Goal: Information Seeking & Learning: Learn about a topic

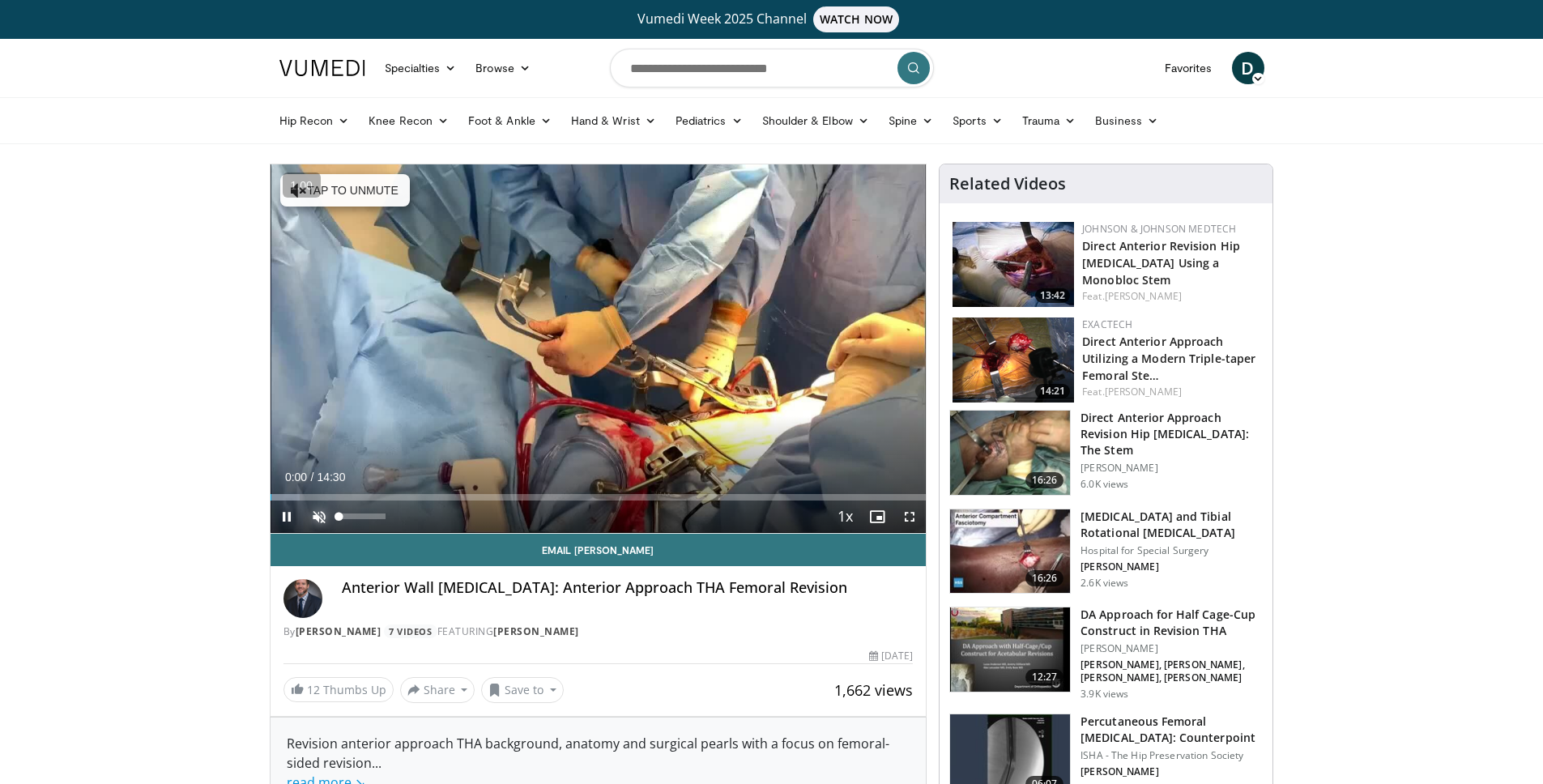
click at [317, 516] on span "Video Player" at bounding box center [319, 516] width 33 height 33
click at [905, 519] on span "Video Player" at bounding box center [909, 516] width 33 height 33
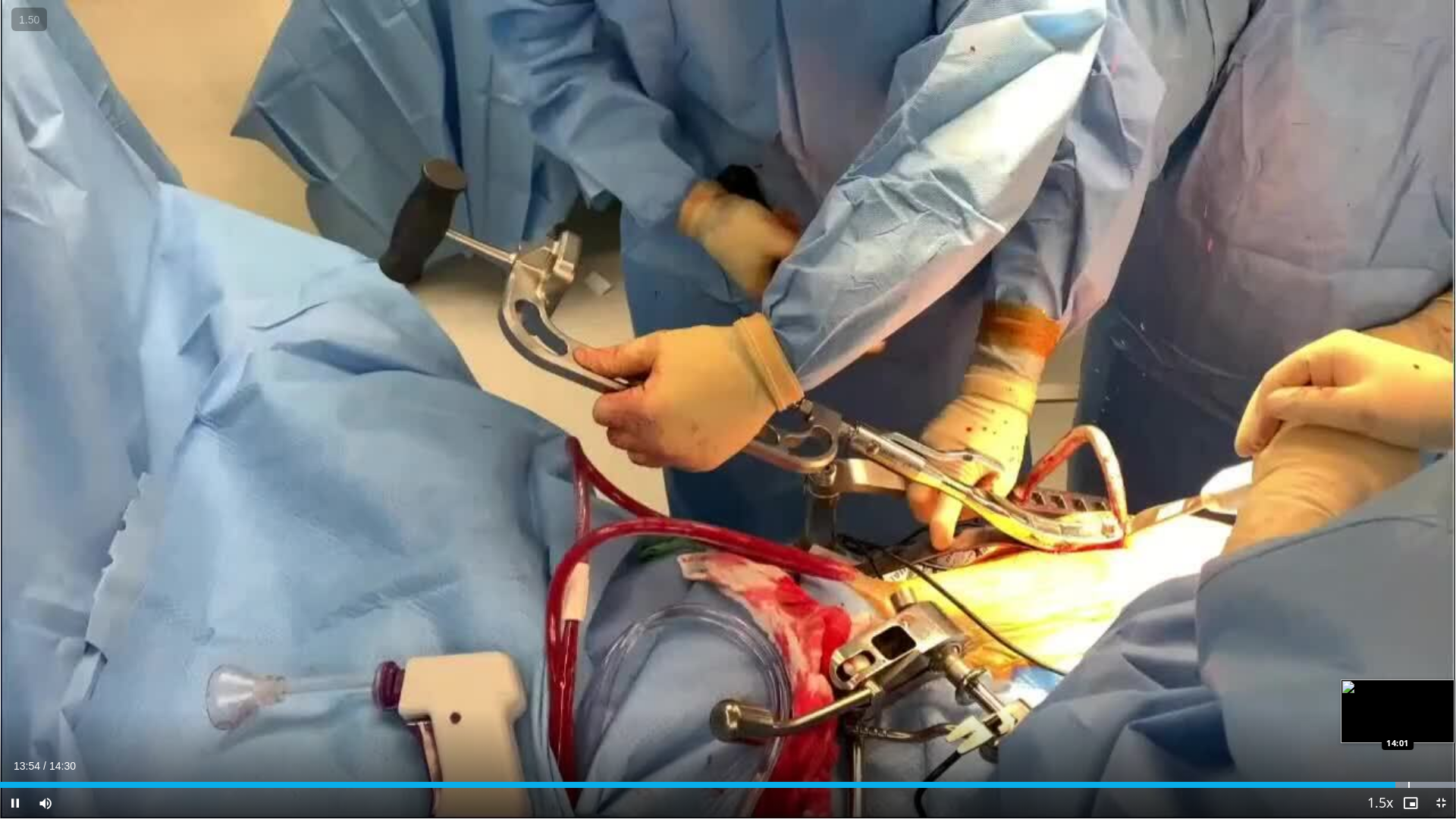
click at [1409, 733] on div "Progress Bar" at bounding box center [1409, 784] width 2 height 6
click at [1426, 733] on div "Progress Bar" at bounding box center [1425, 784] width 2 height 6
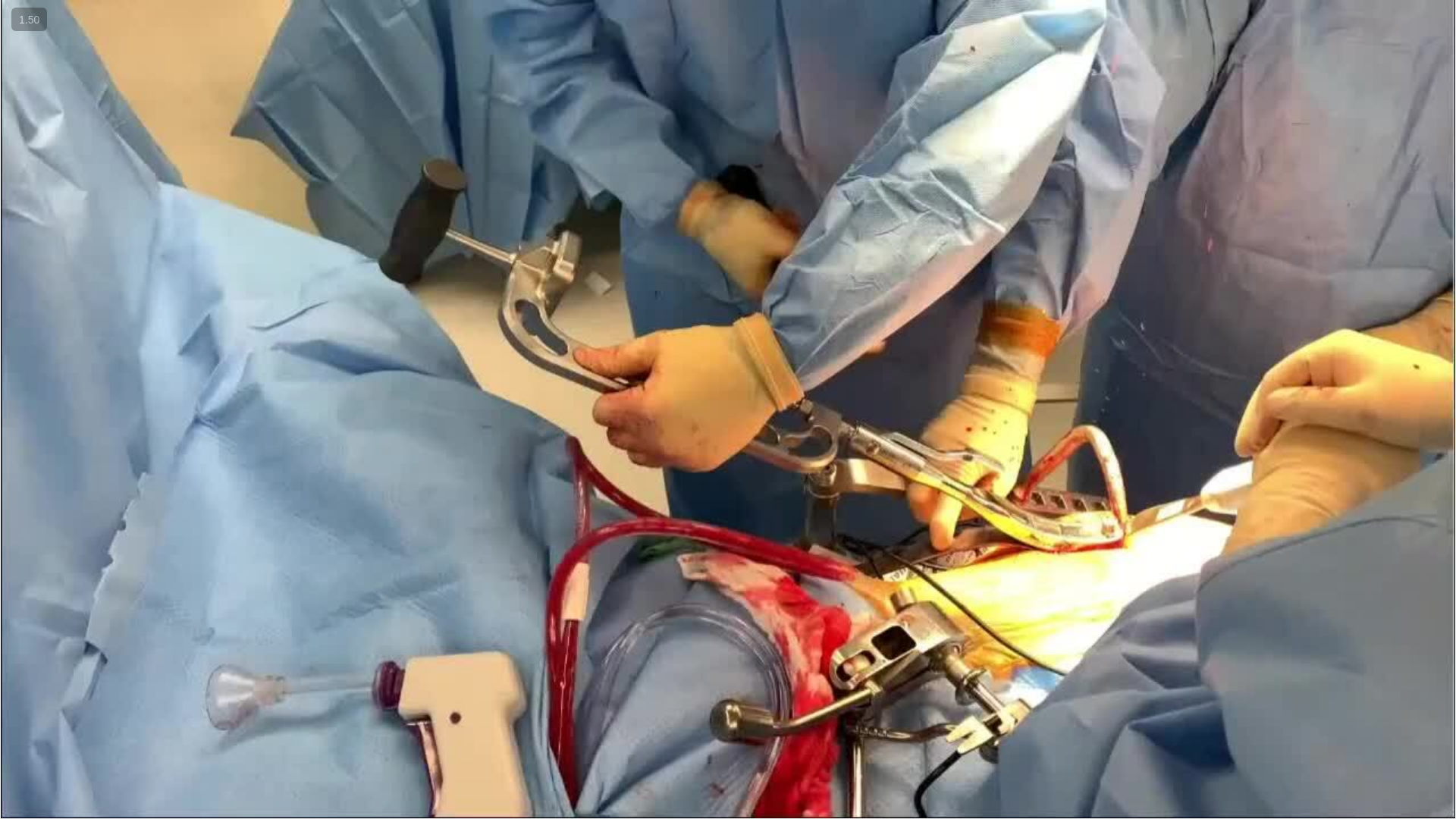
click at [866, 733] on div "10 seconds Tap to unmute" at bounding box center [728, 409] width 1456 height 818
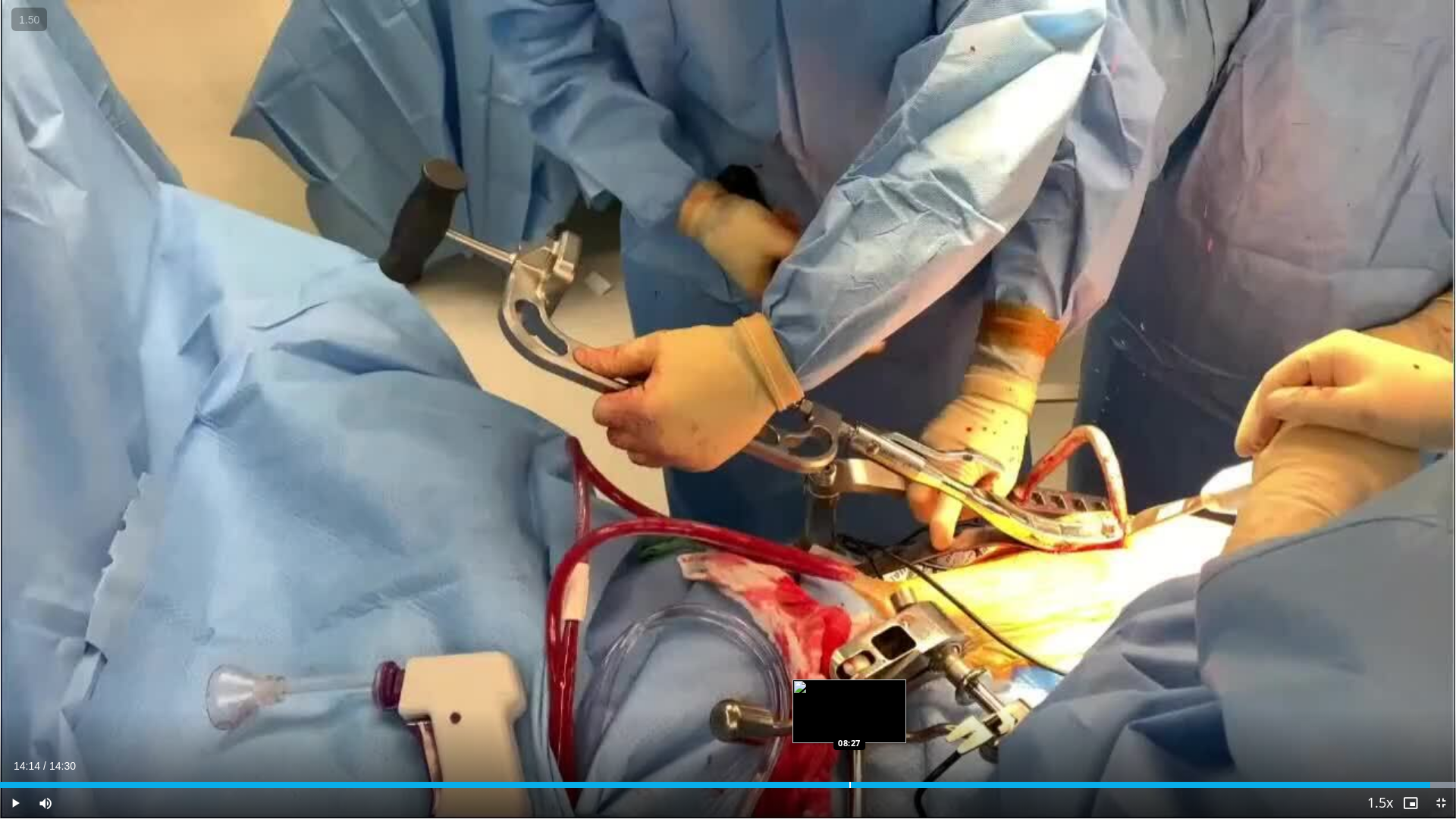
click at [849, 733] on div "Loaded : 100.00% 14:14 08:27" at bounding box center [728, 780] width 1456 height 14
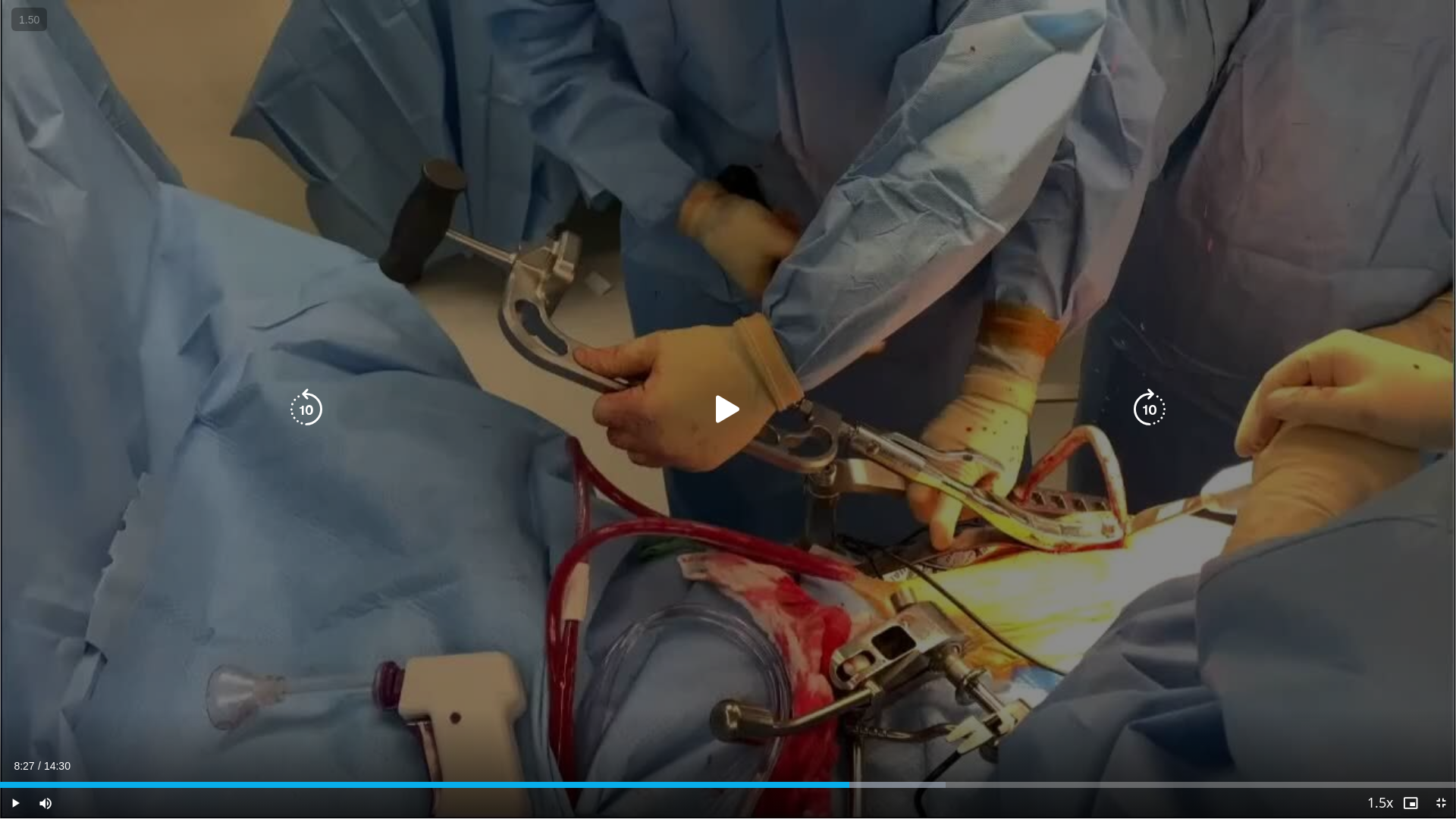
click at [813, 705] on div "10 seconds Tap to unmute" at bounding box center [728, 409] width 1456 height 818
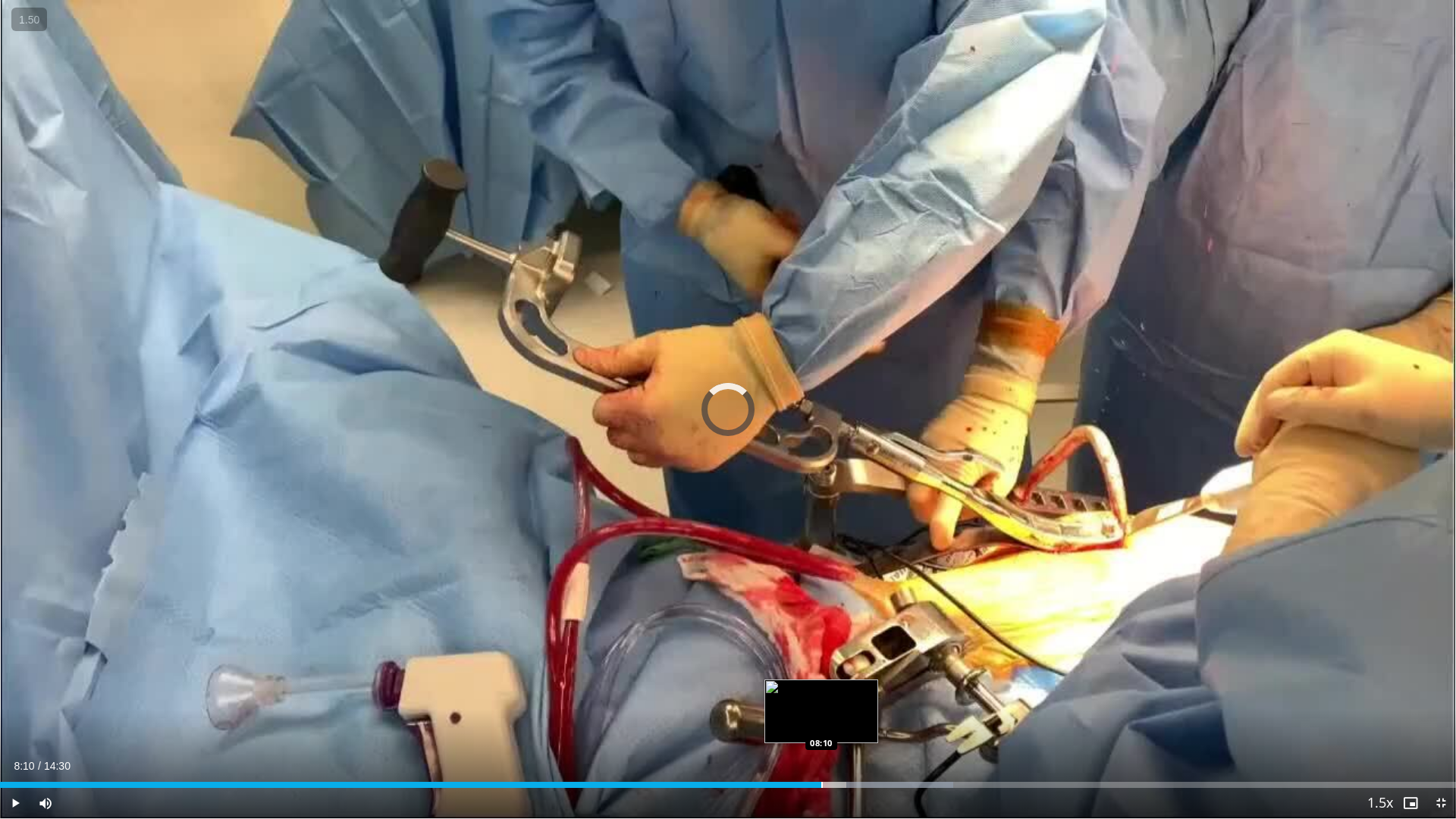
click at [822, 733] on div "Progress Bar" at bounding box center [822, 784] width 2 height 6
click at [798, 733] on div "Progress Bar" at bounding box center [799, 784] width 2 height 6
click at [804, 733] on div "Progress Bar" at bounding box center [805, 784] width 2 height 6
click at [825, 733] on div "Progress Bar" at bounding box center [826, 784] width 2 height 6
click at [857, 733] on div "Progress Bar" at bounding box center [856, 784] width 2 height 6
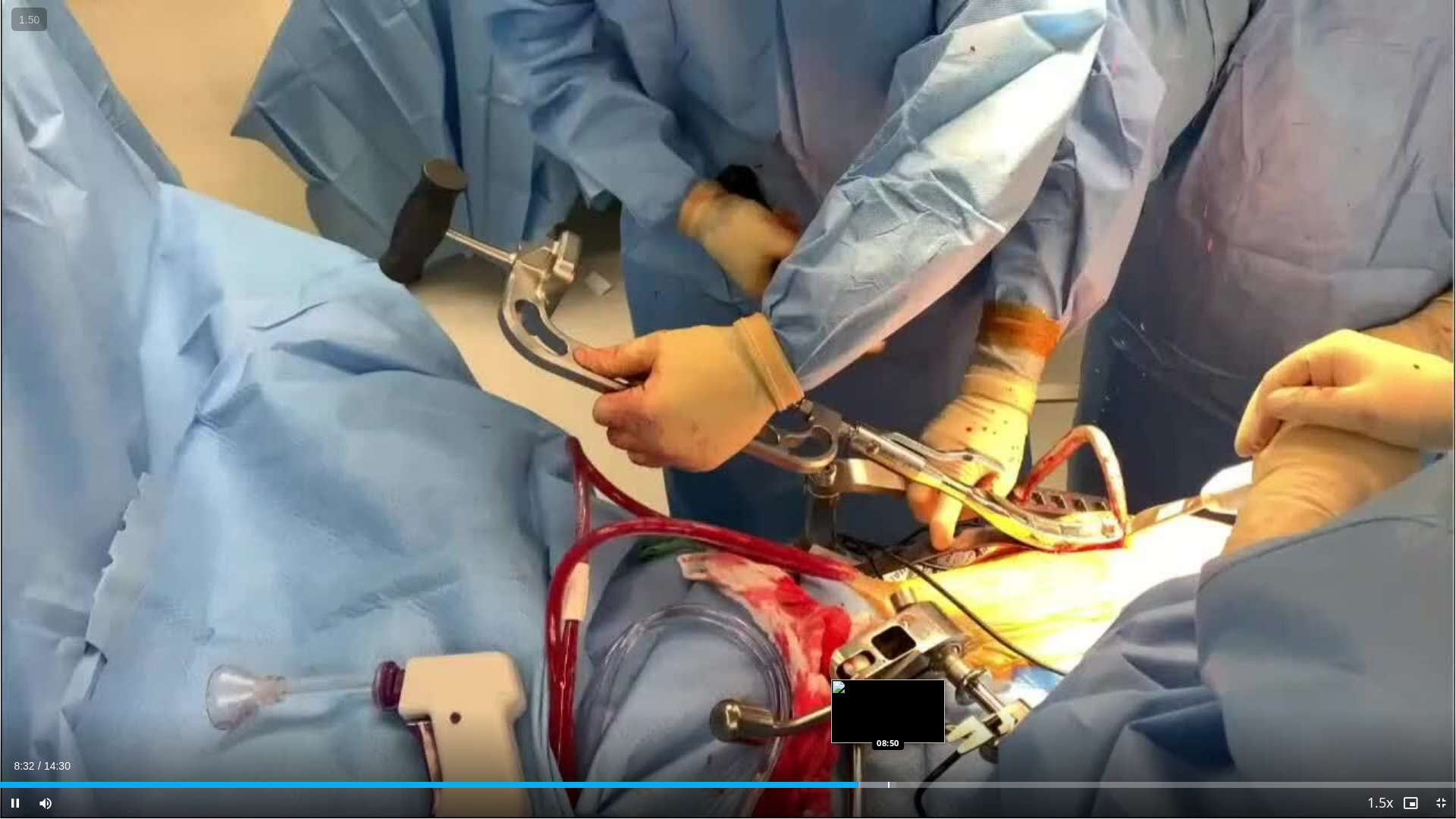
drag, startPoint x: 888, startPoint y: 785, endPoint x: 913, endPoint y: 785, distance: 25.0
click at [890, 733] on div "Loaded : 61.54% 08:33 08:50" at bounding box center [728, 784] width 1456 height 6
click at [918, 733] on div "Progress Bar" at bounding box center [919, 784] width 2 height 6
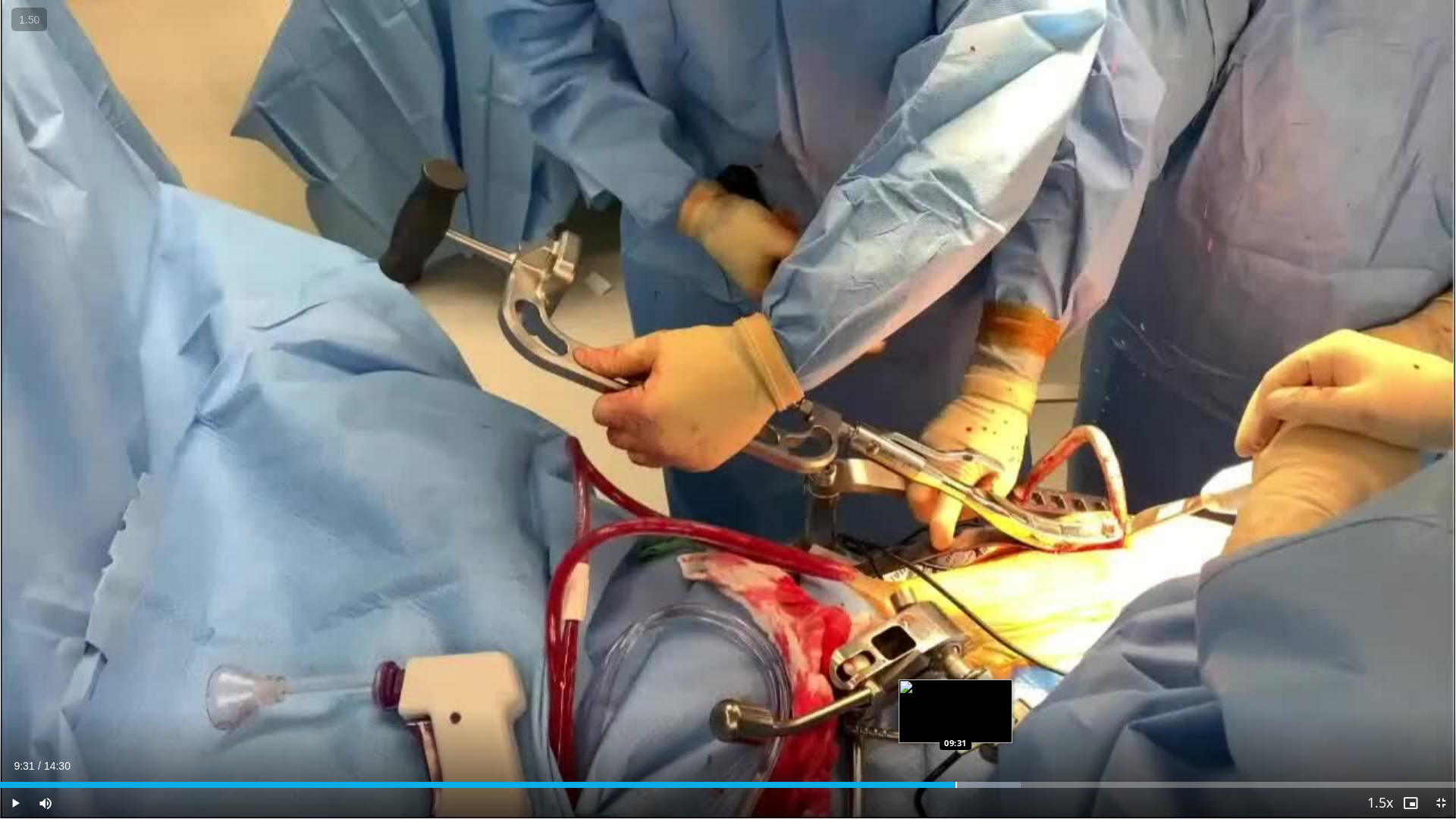
drag, startPoint x: 955, startPoint y: 783, endPoint x: 986, endPoint y: 784, distance: 31.0
click at [955, 733] on div "Progress Bar" at bounding box center [956, 784] width 2 height 6
click at [990, 733] on div "Progress Bar" at bounding box center [989, 784] width 2 height 6
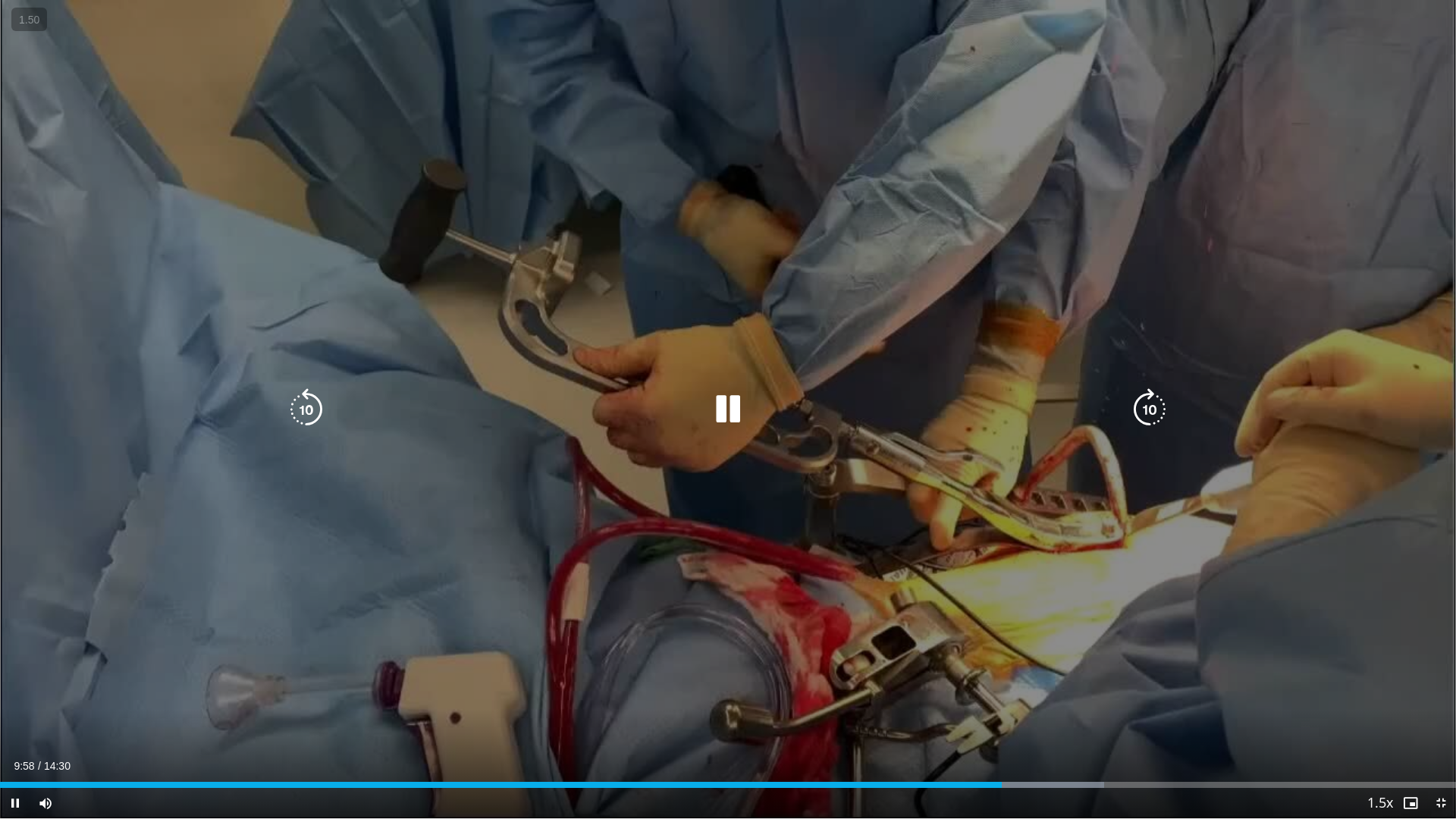
click at [787, 600] on div "10 seconds Tap to unmute" at bounding box center [728, 409] width 1456 height 818
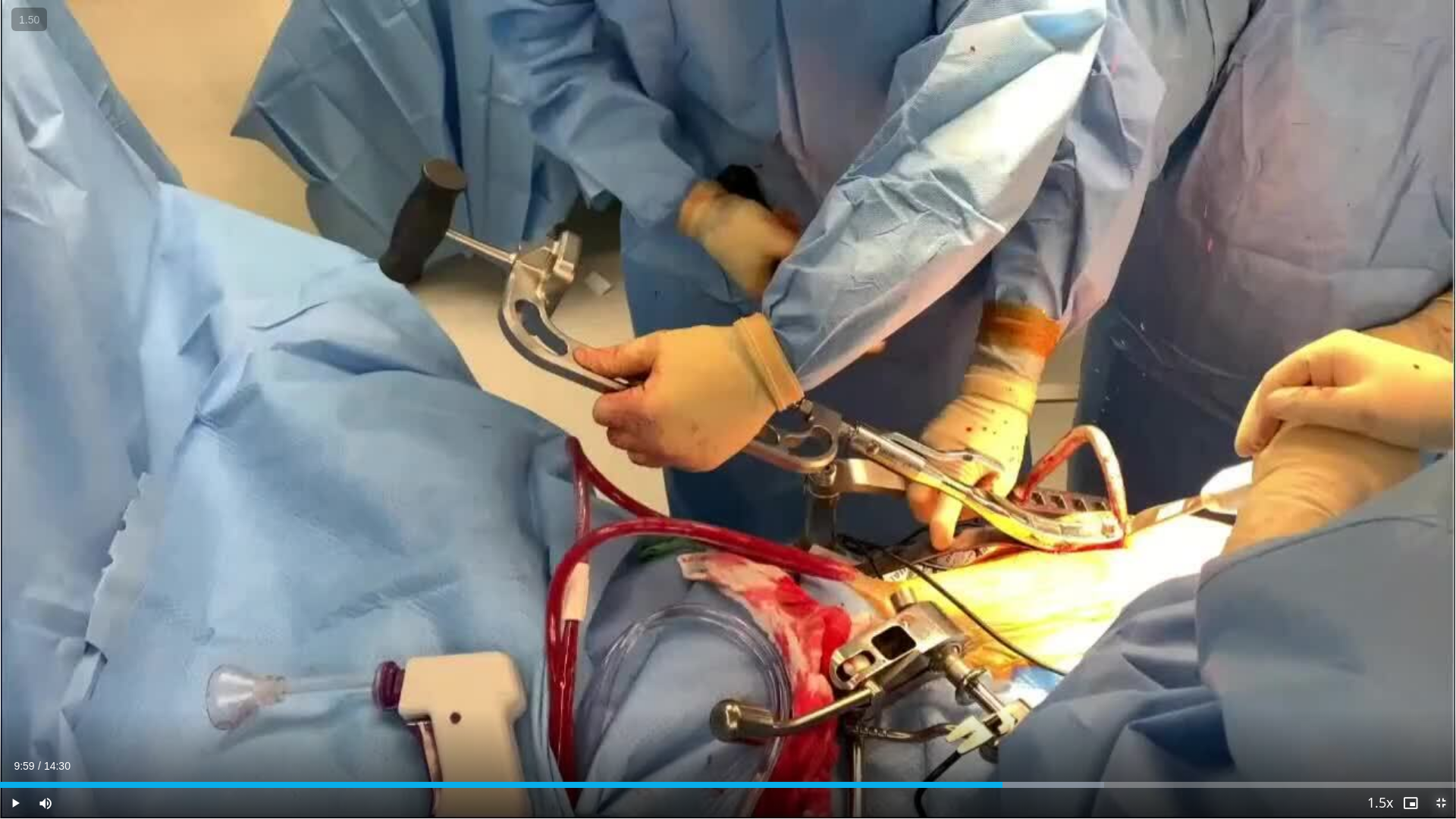
click at [1440, 733] on span "Video Player" at bounding box center [1441, 803] width 30 height 30
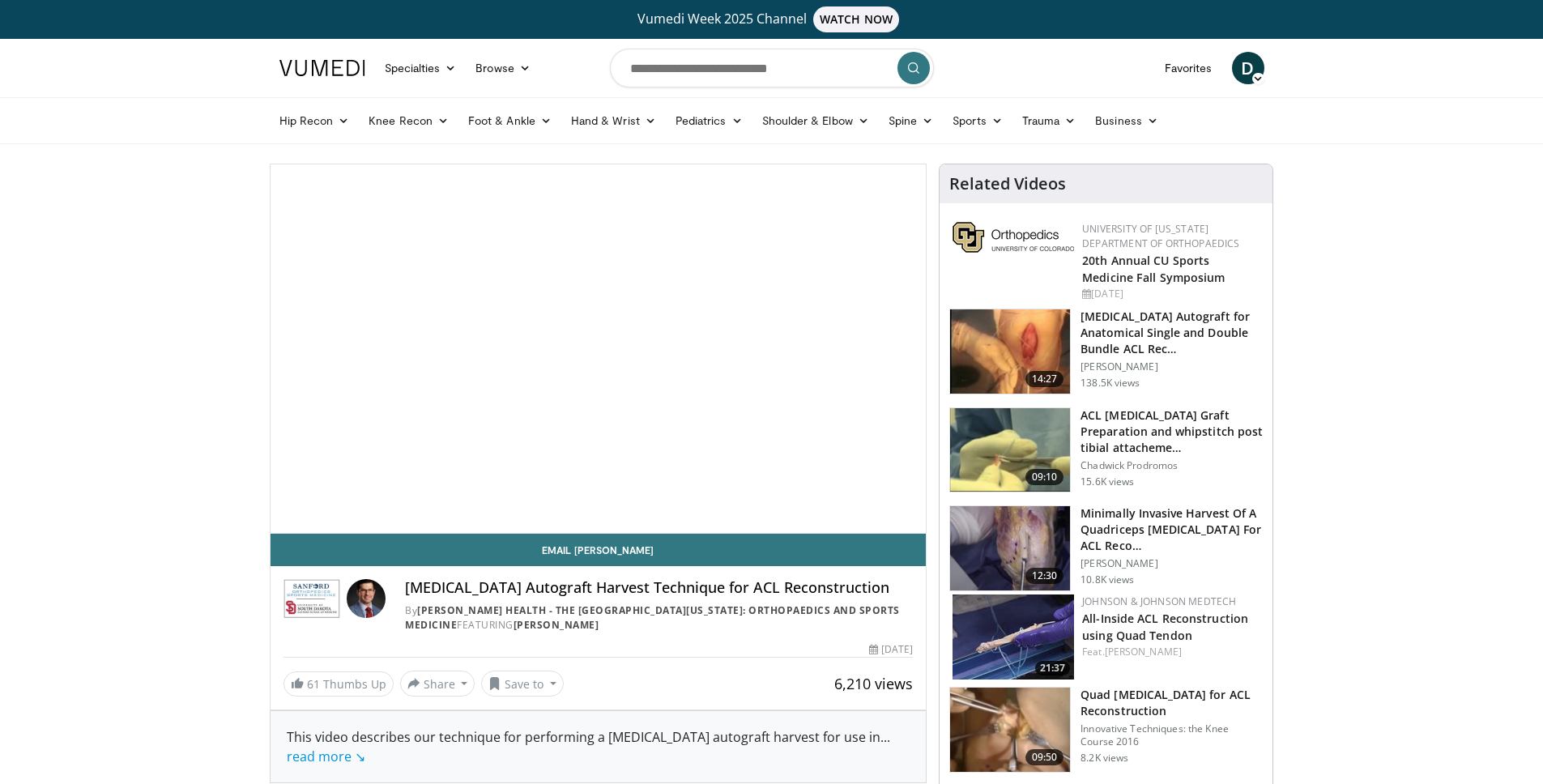
click at [733, 90] on form at bounding box center [772, 68] width 324 height 58
click at [734, 81] on input "Search topics, interventions" at bounding box center [772, 68] width 324 height 39
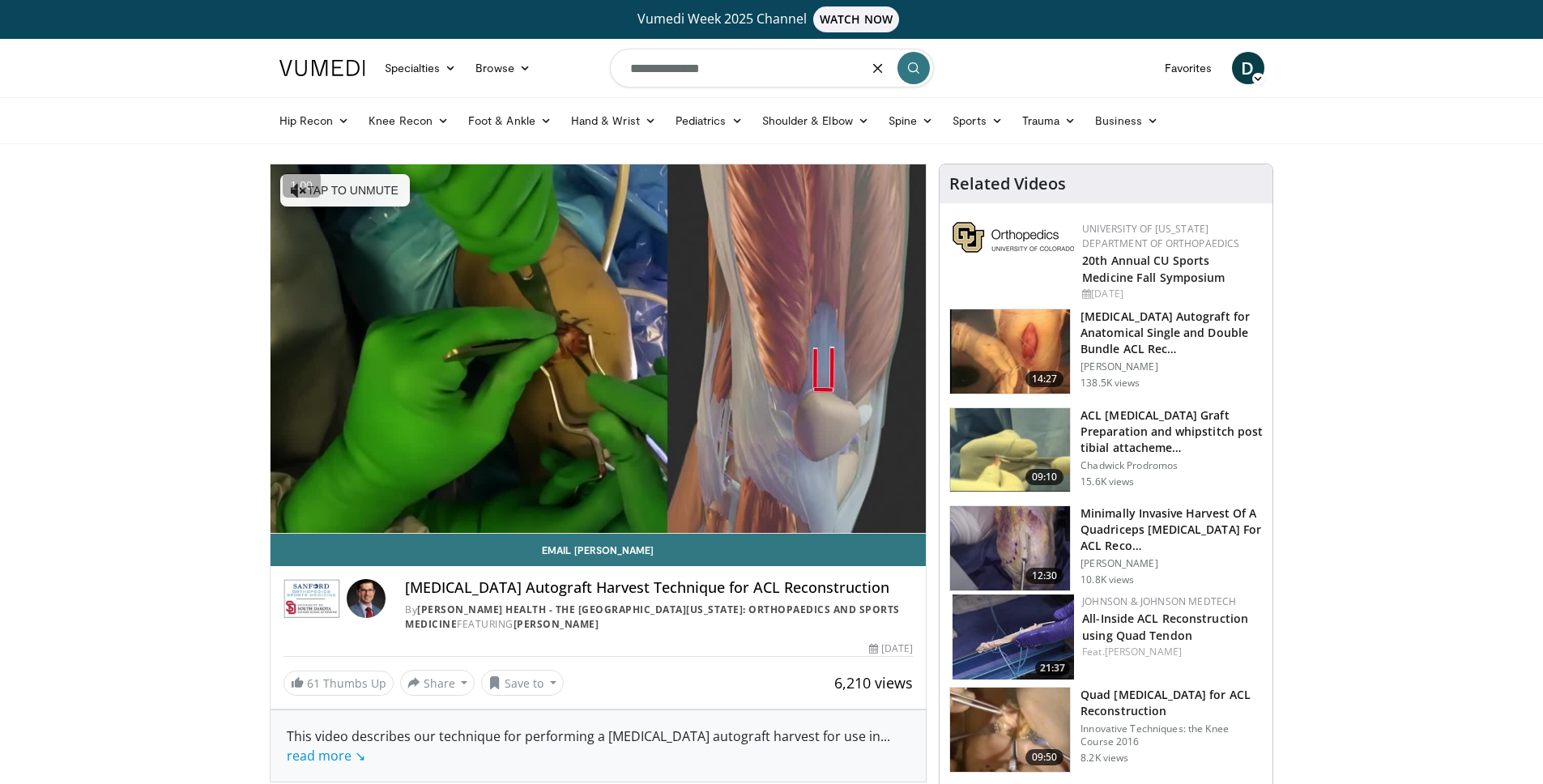
type input "**********"
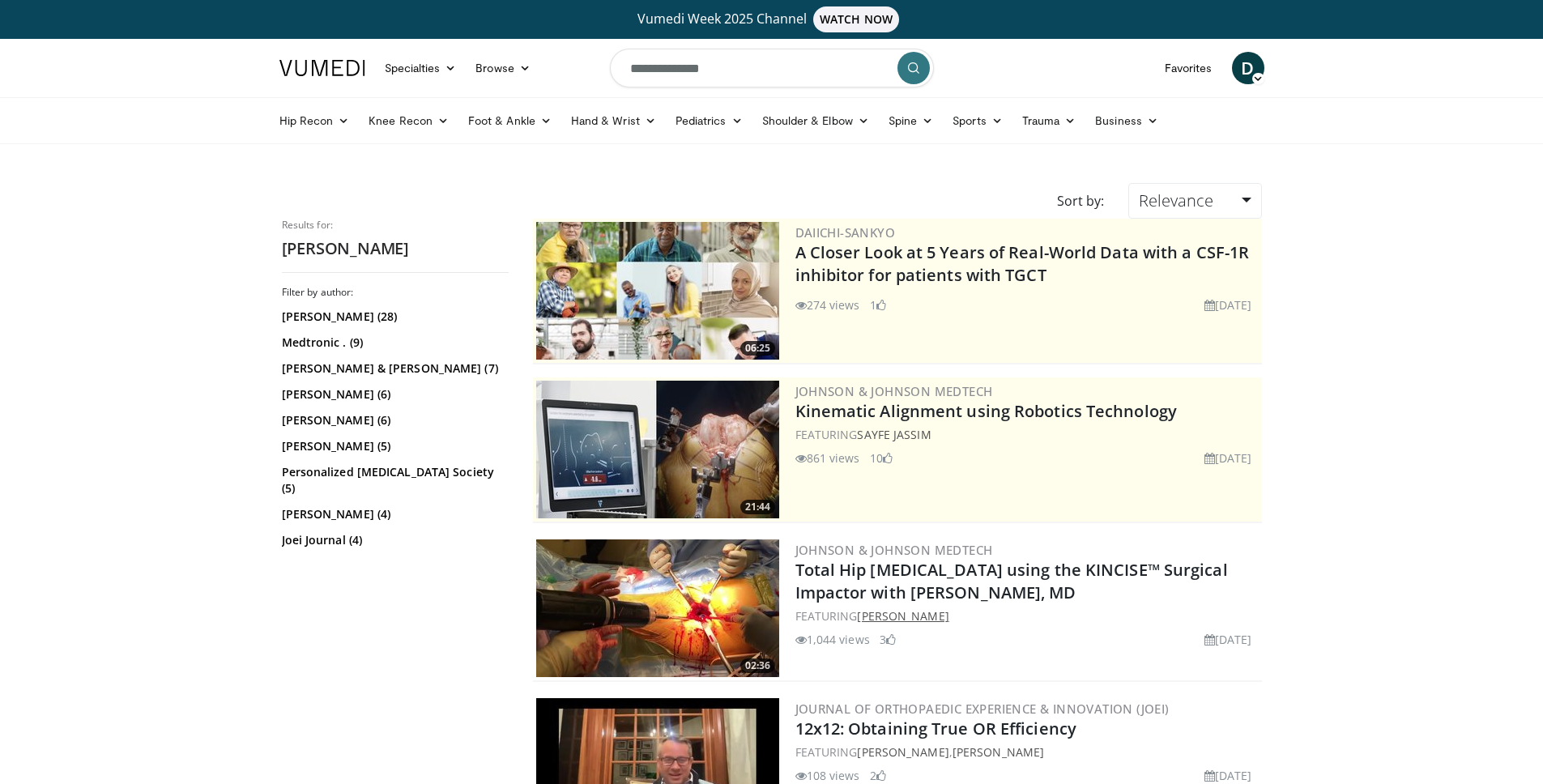
click at [916, 614] on link "Charles DeCook" at bounding box center [902, 615] width 91 height 15
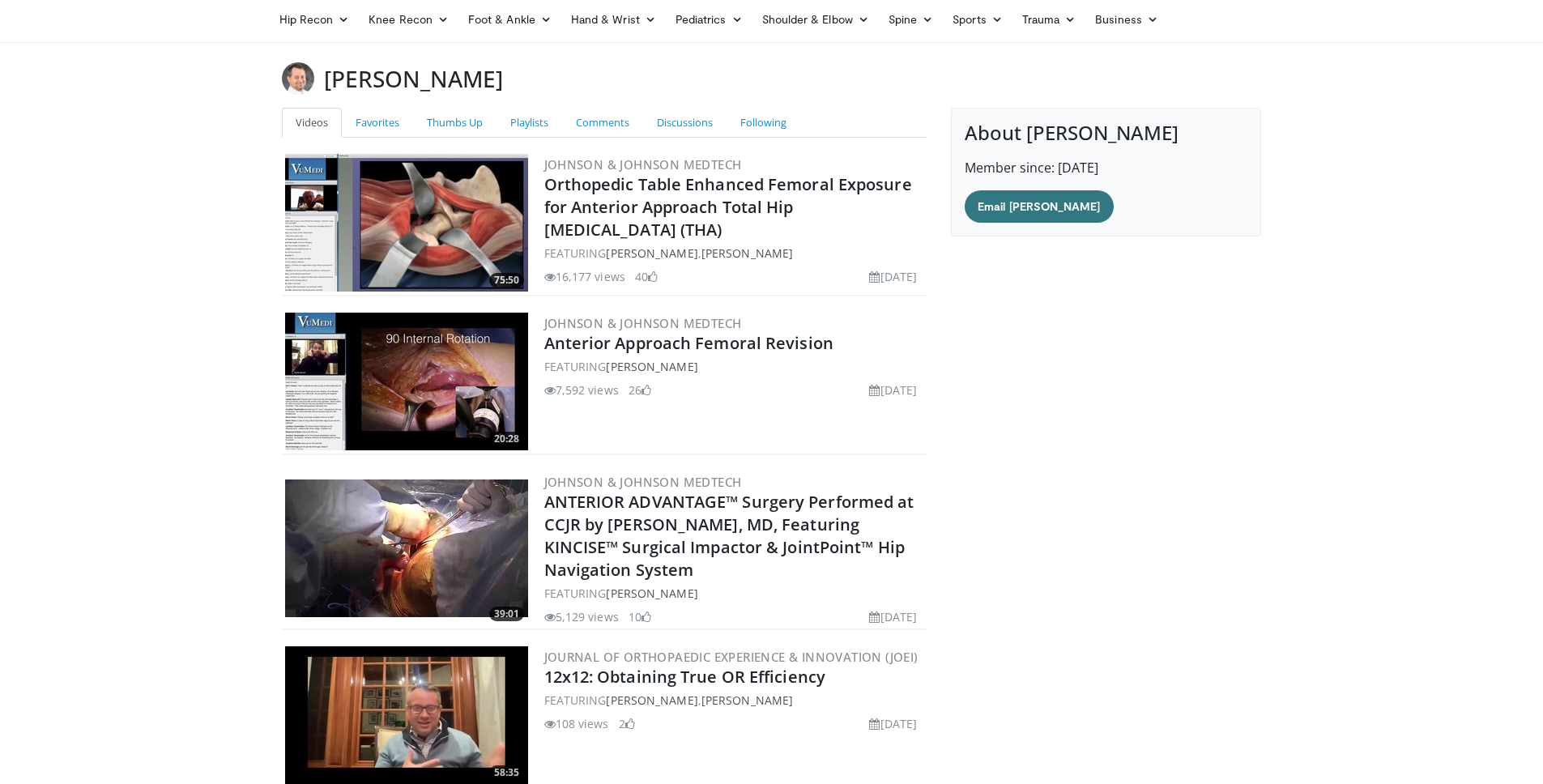
scroll to position [122, 0]
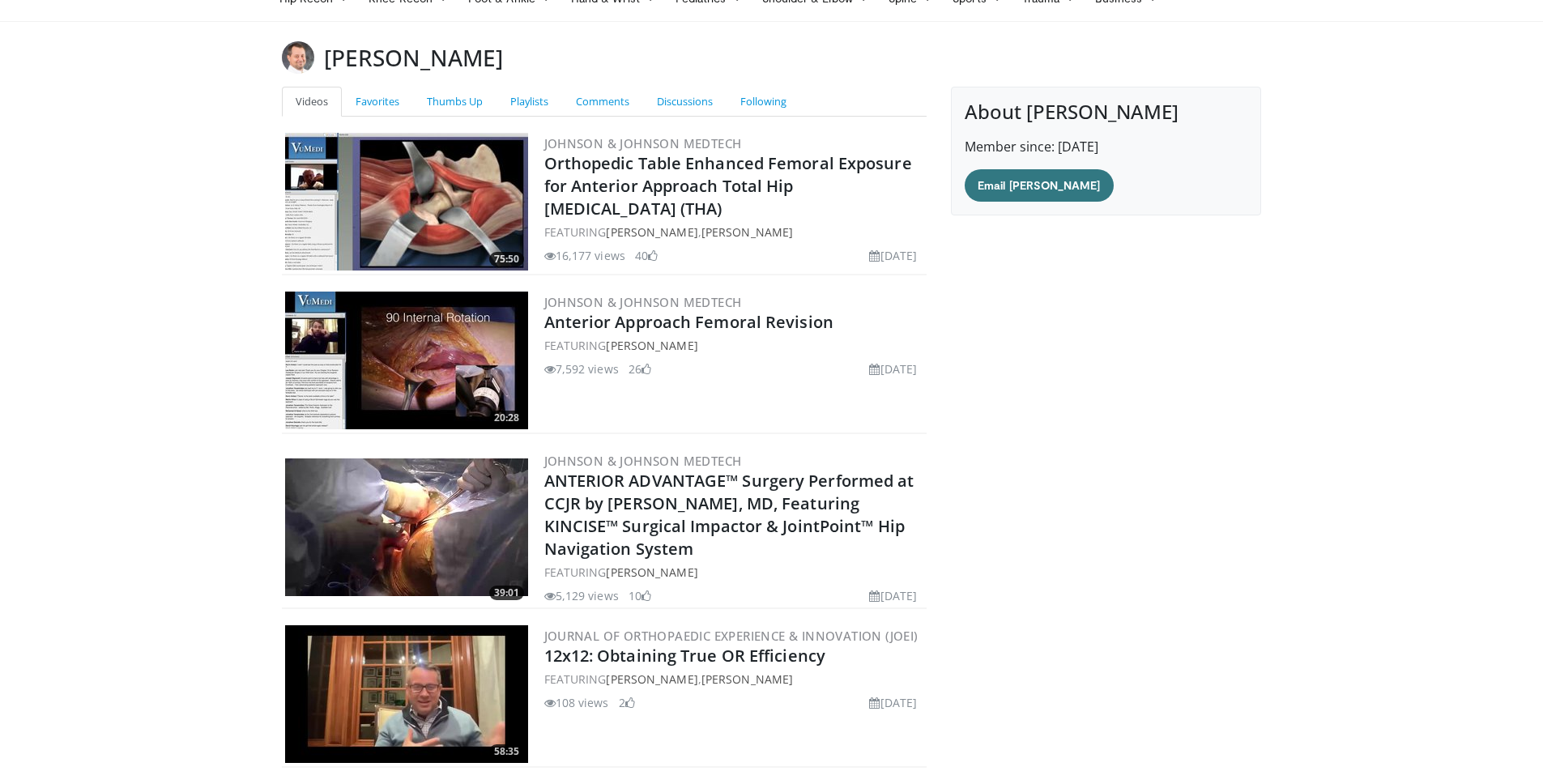
click at [344, 373] on img at bounding box center [406, 360] width 243 height 137
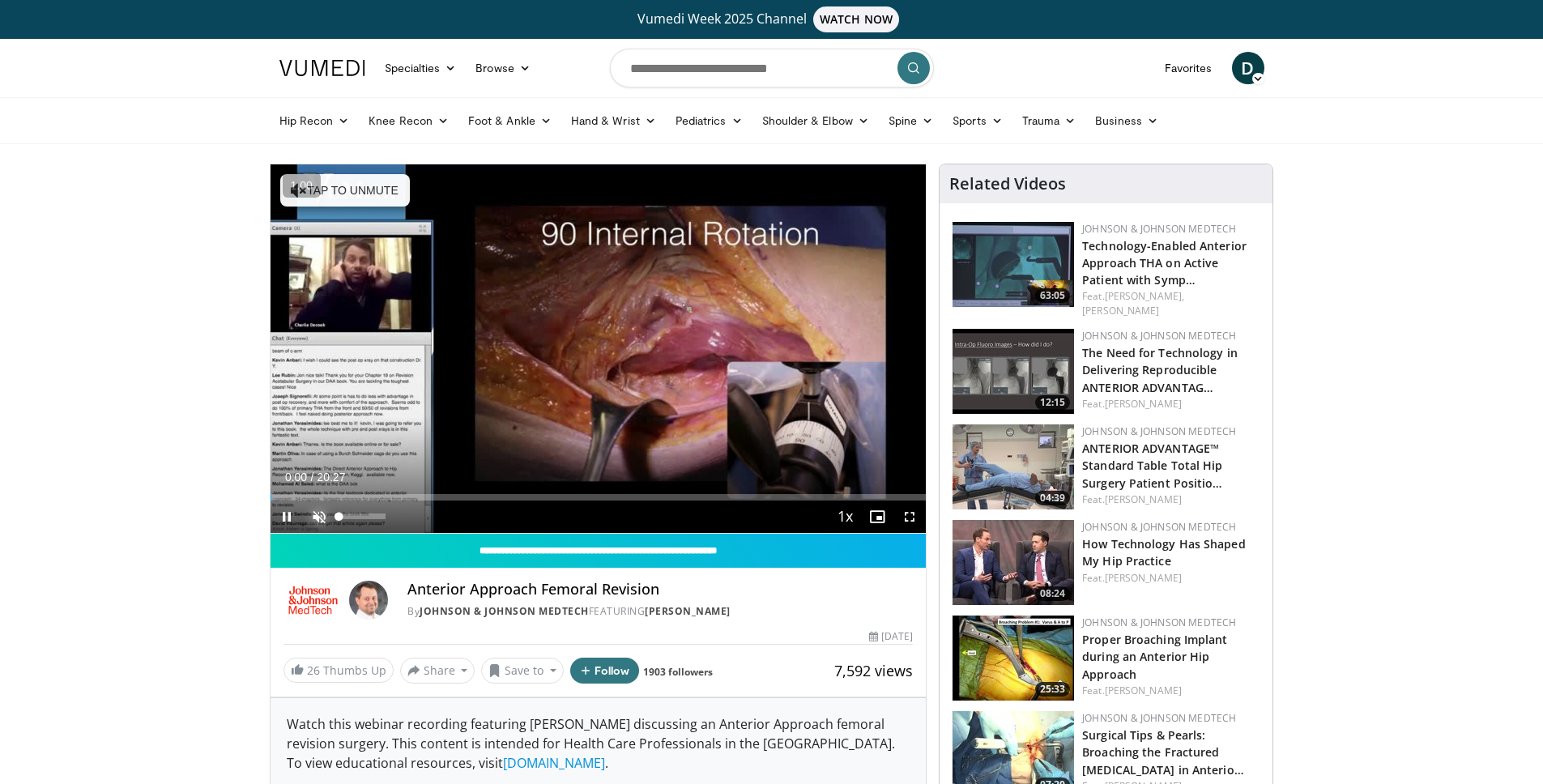
click at [317, 519] on span "Video Player" at bounding box center [319, 516] width 33 height 33
click at [285, 512] on span "Video Player" at bounding box center [287, 516] width 33 height 33
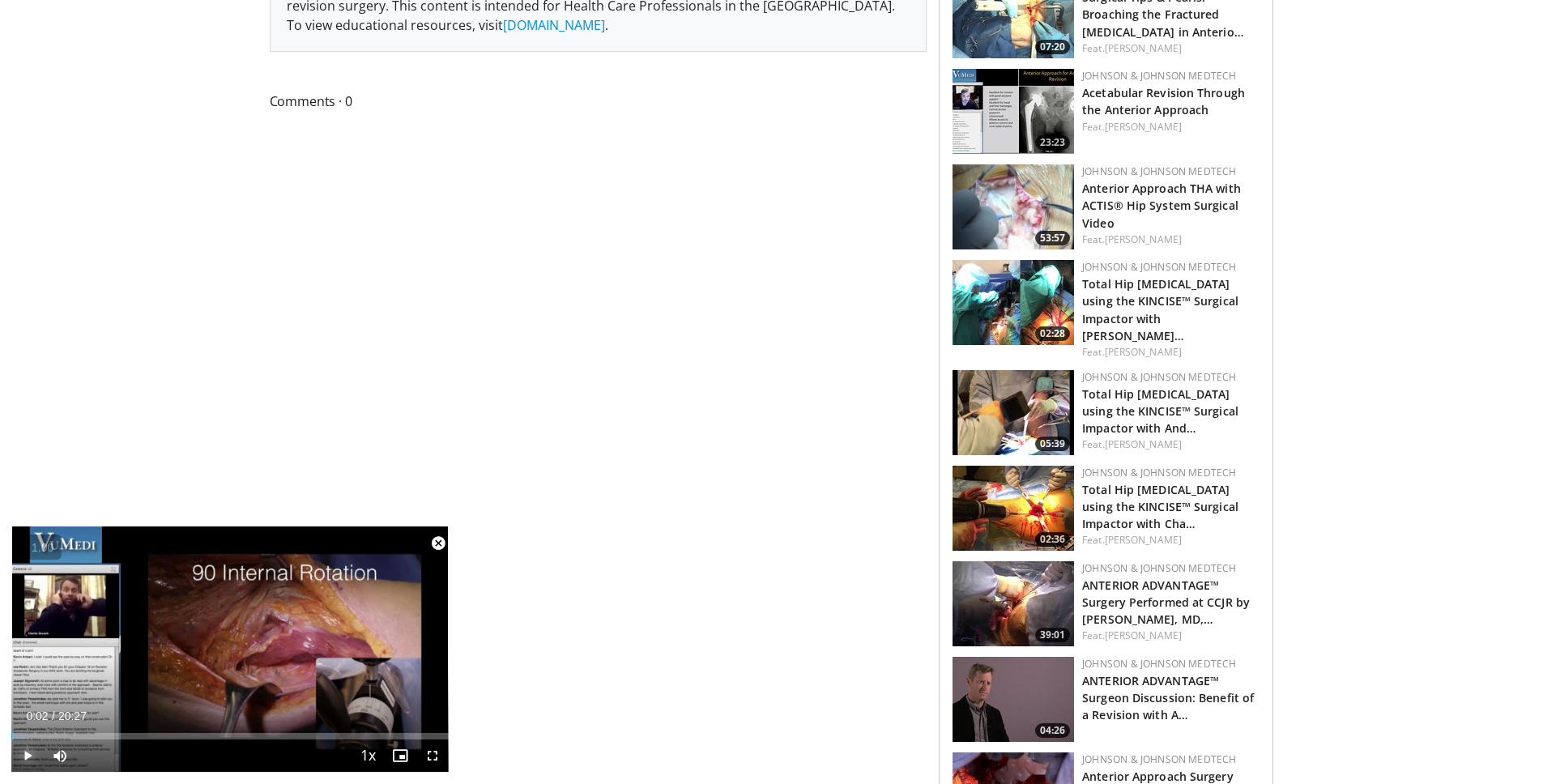
scroll to position [739, 0]
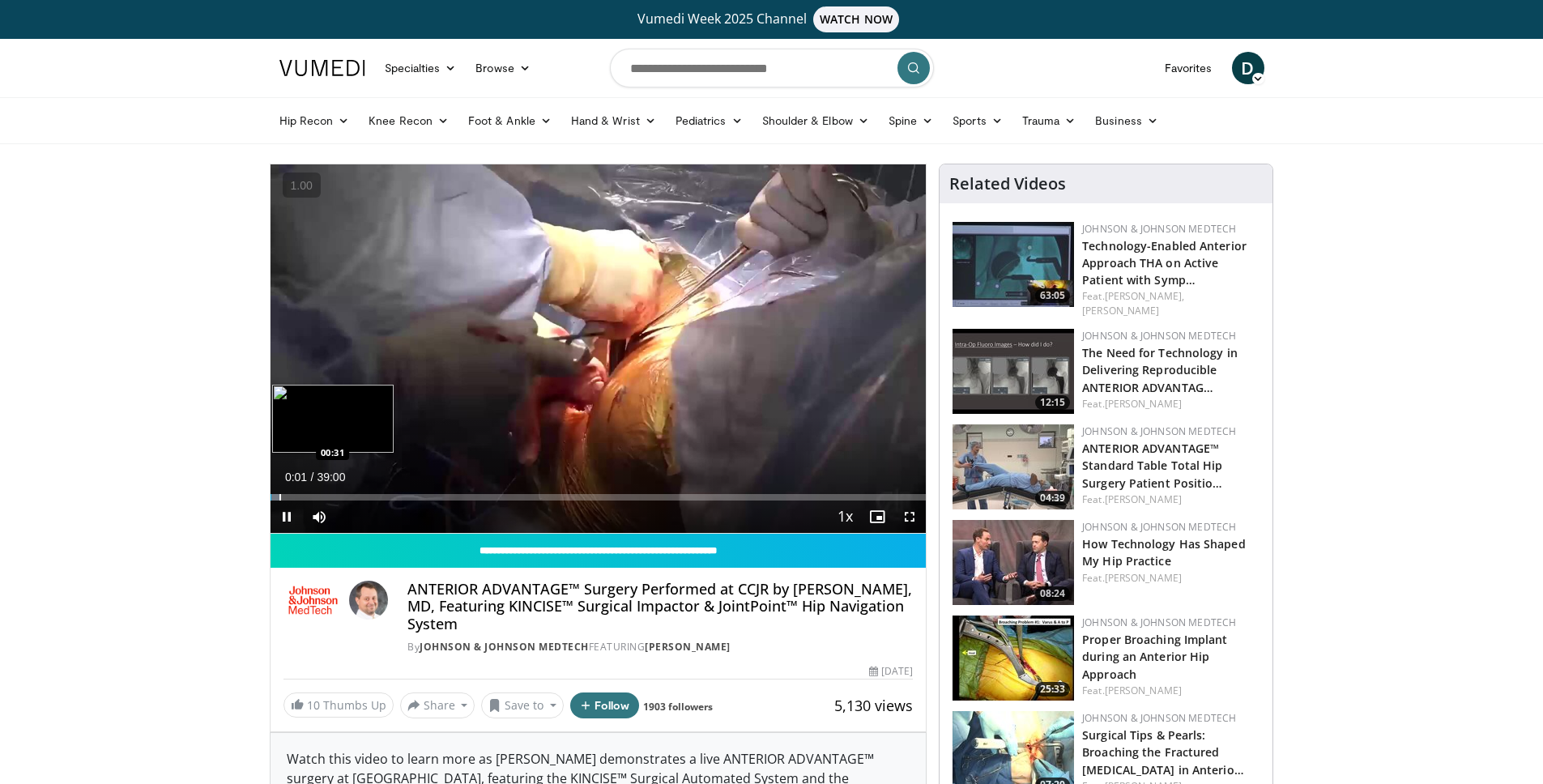
click at [279, 496] on div "Progress Bar" at bounding box center [280, 496] width 2 height 6
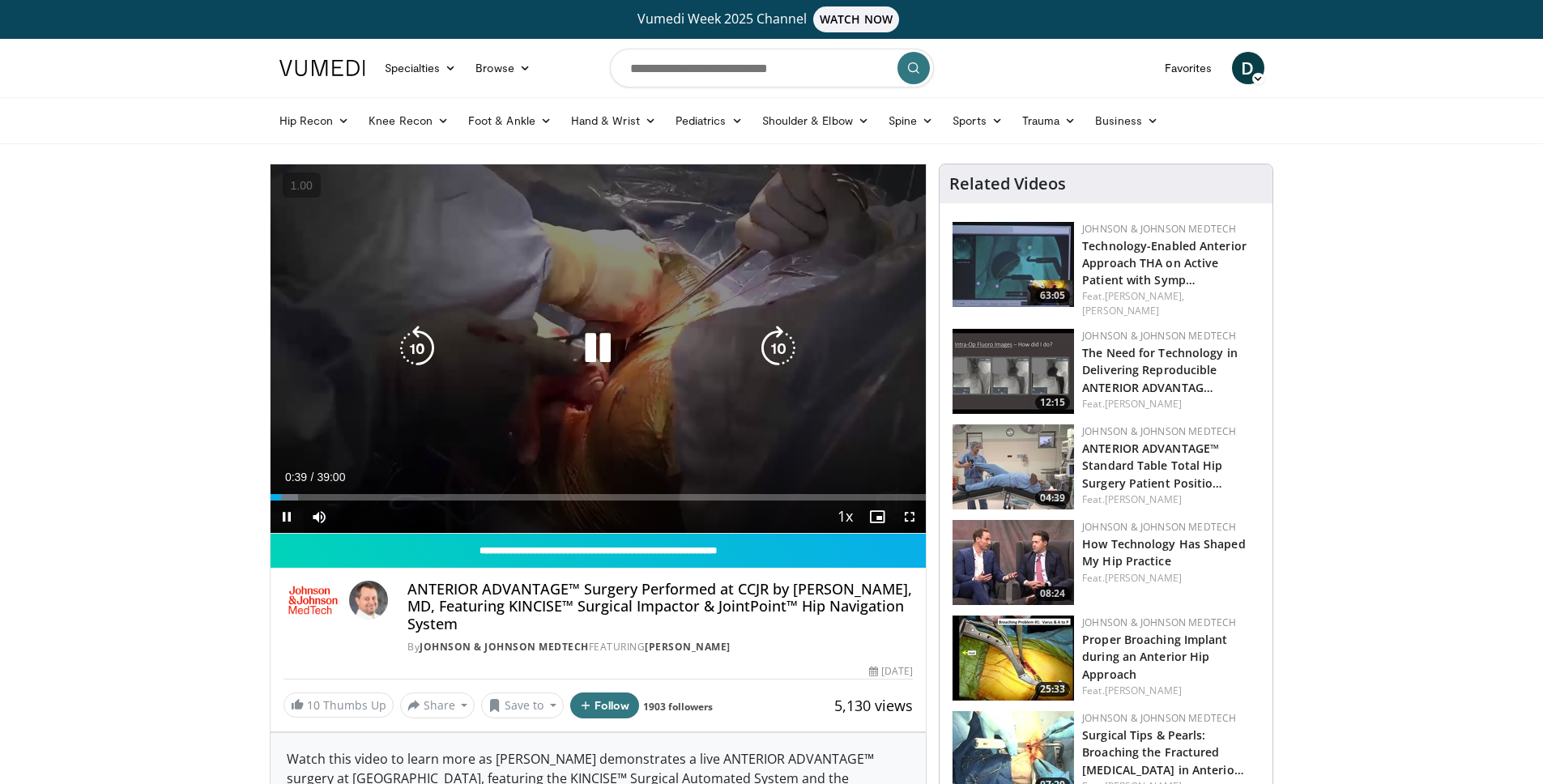
click at [589, 344] on icon "Video Player" at bounding box center [598, 348] width 45 height 45
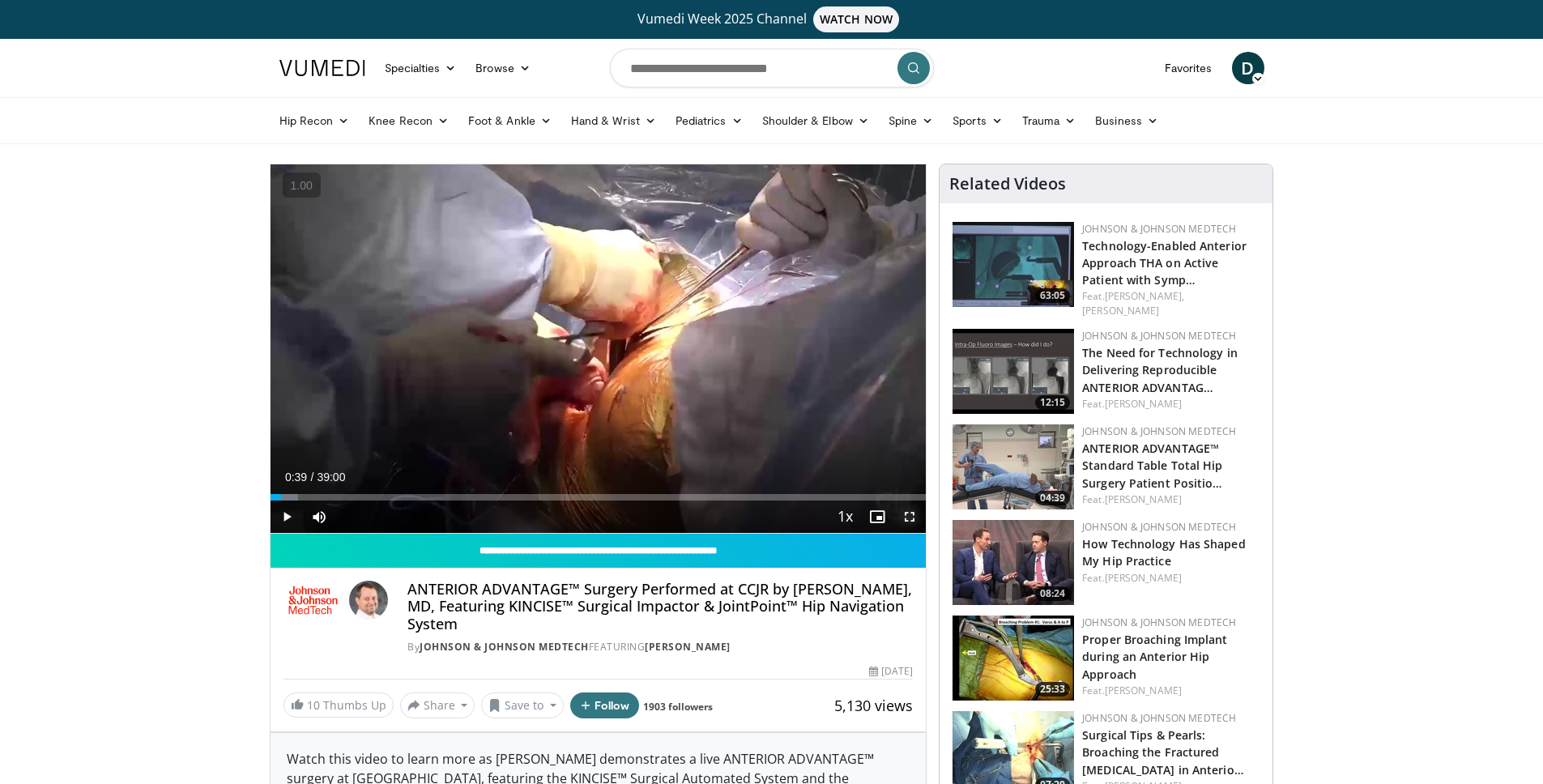
click at [908, 520] on span "Video Player" at bounding box center [909, 516] width 33 height 33
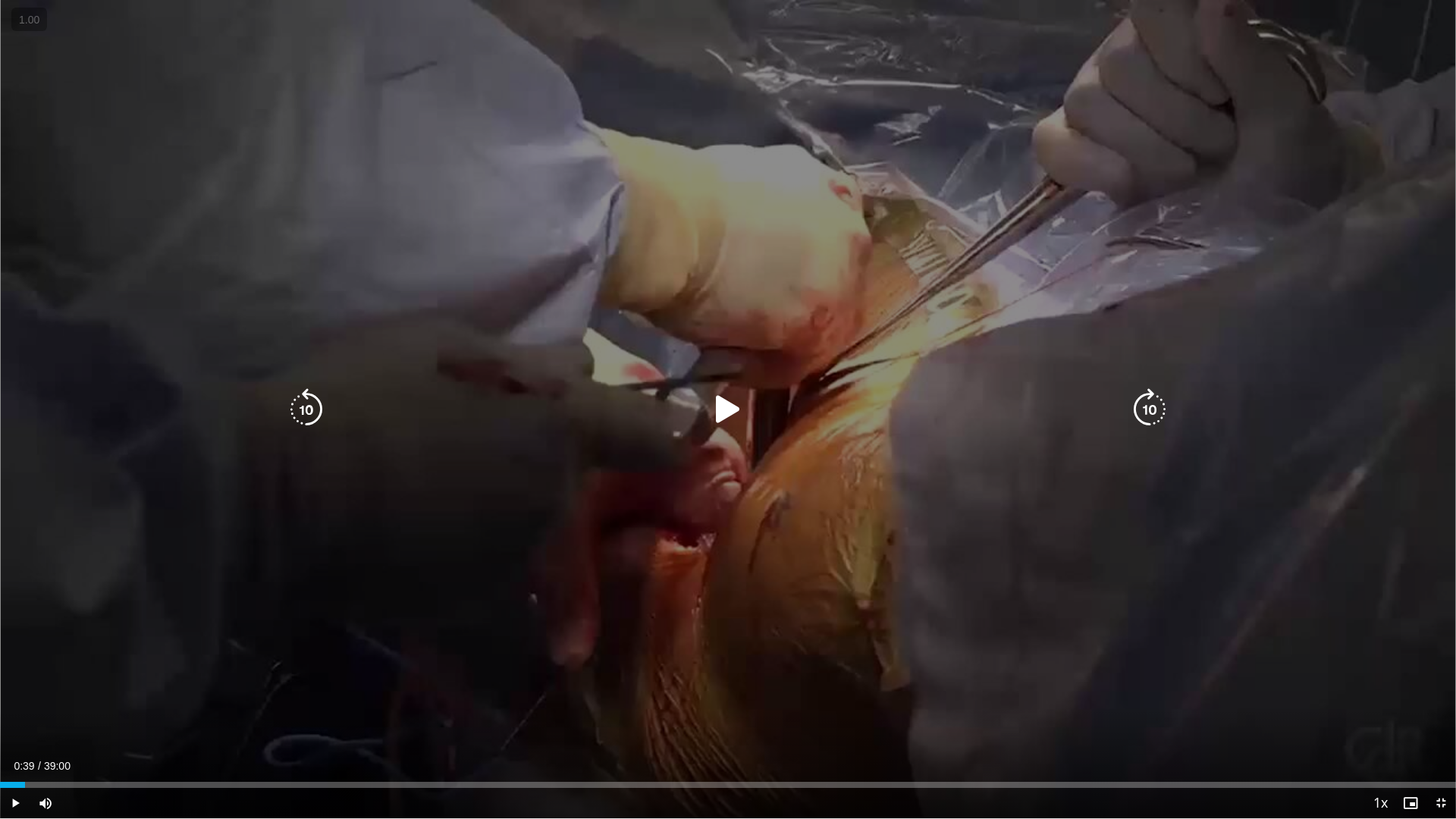
click at [718, 395] on icon "Video Player" at bounding box center [728, 409] width 42 height 42
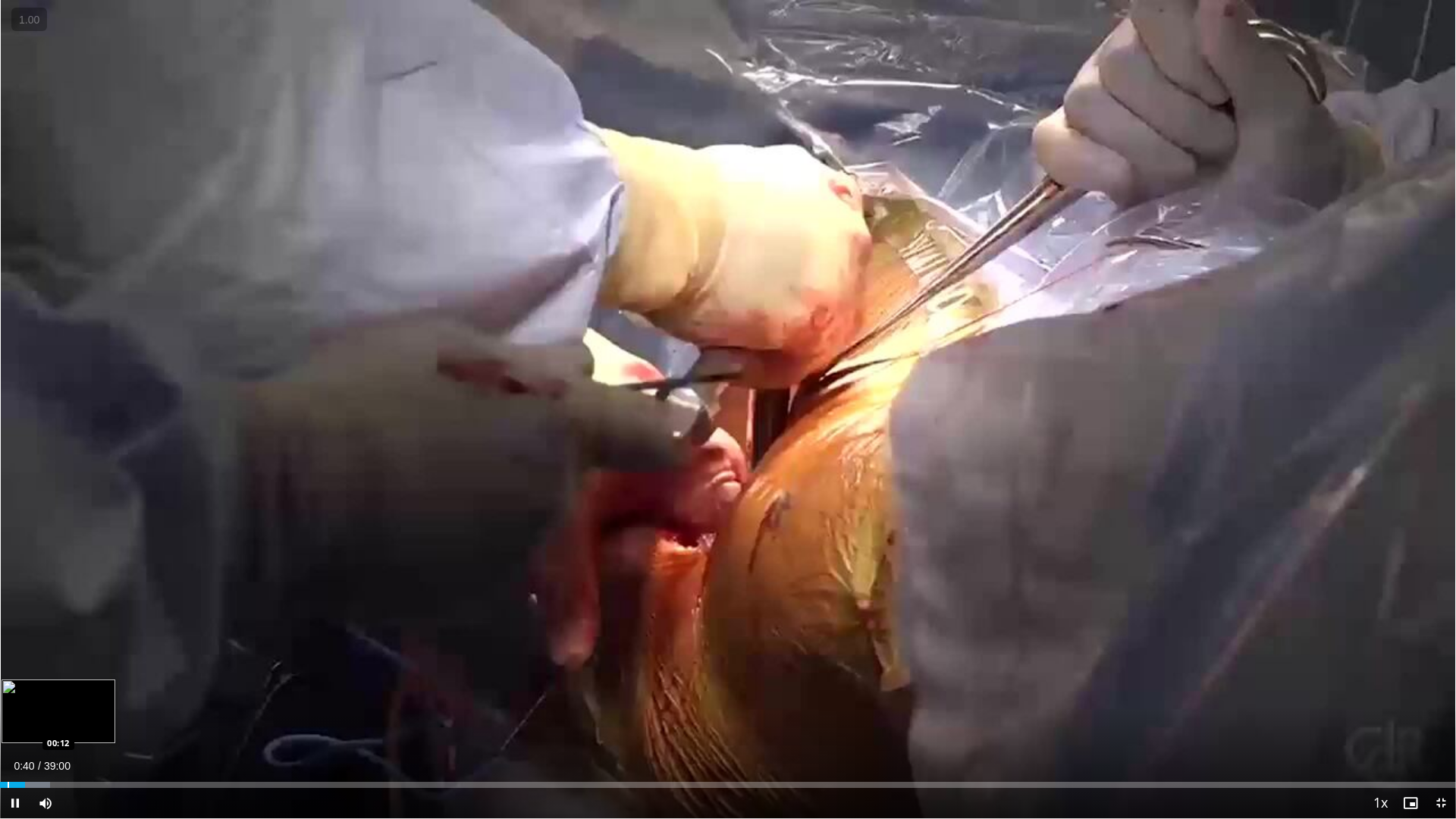
click at [8, 733] on div "Progress Bar" at bounding box center [8, 784] width 2 height 6
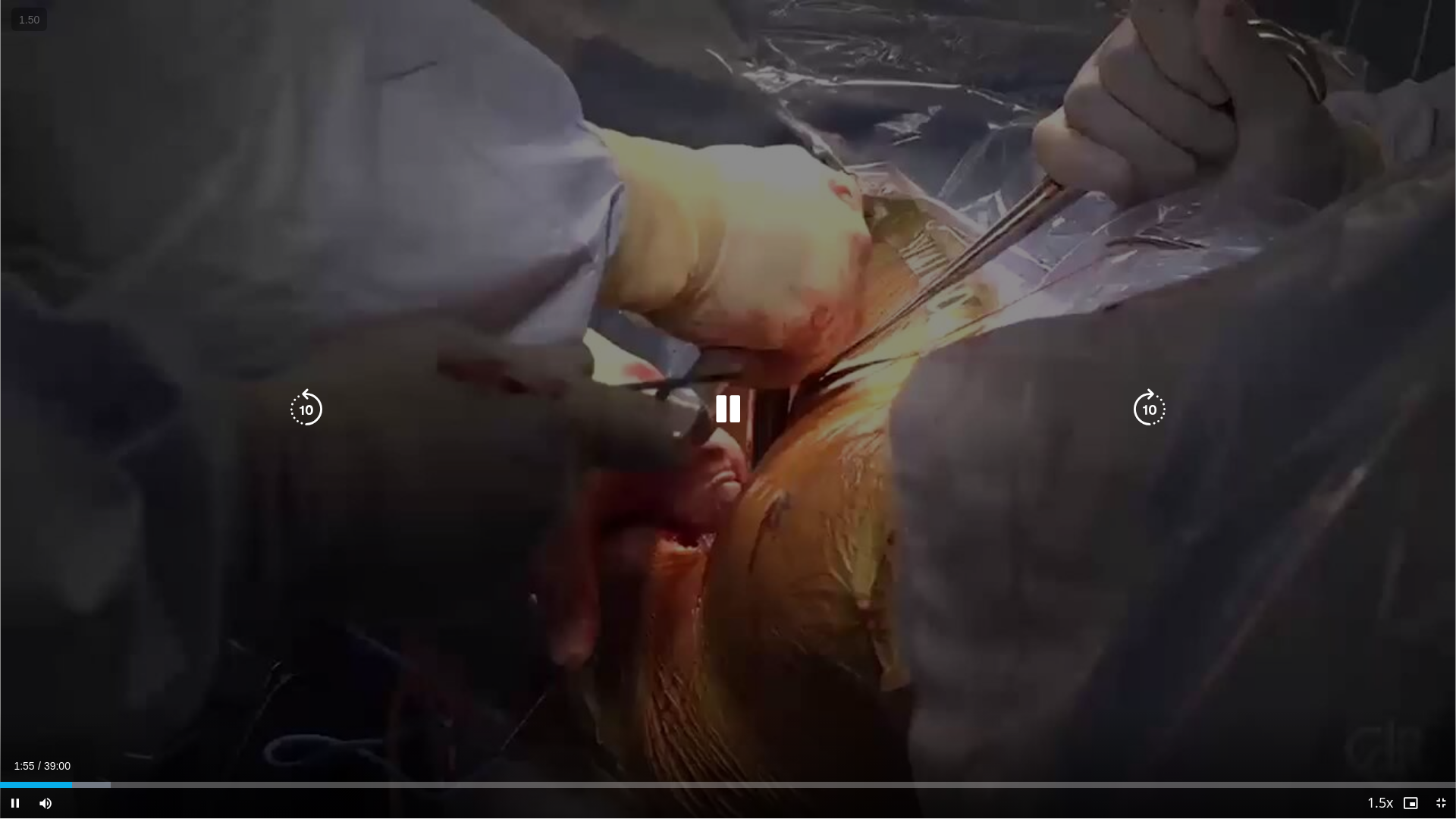
click at [724, 408] on icon "Video Player" at bounding box center [728, 409] width 42 height 42
click at [712, 398] on icon "Video Player" at bounding box center [728, 409] width 42 height 42
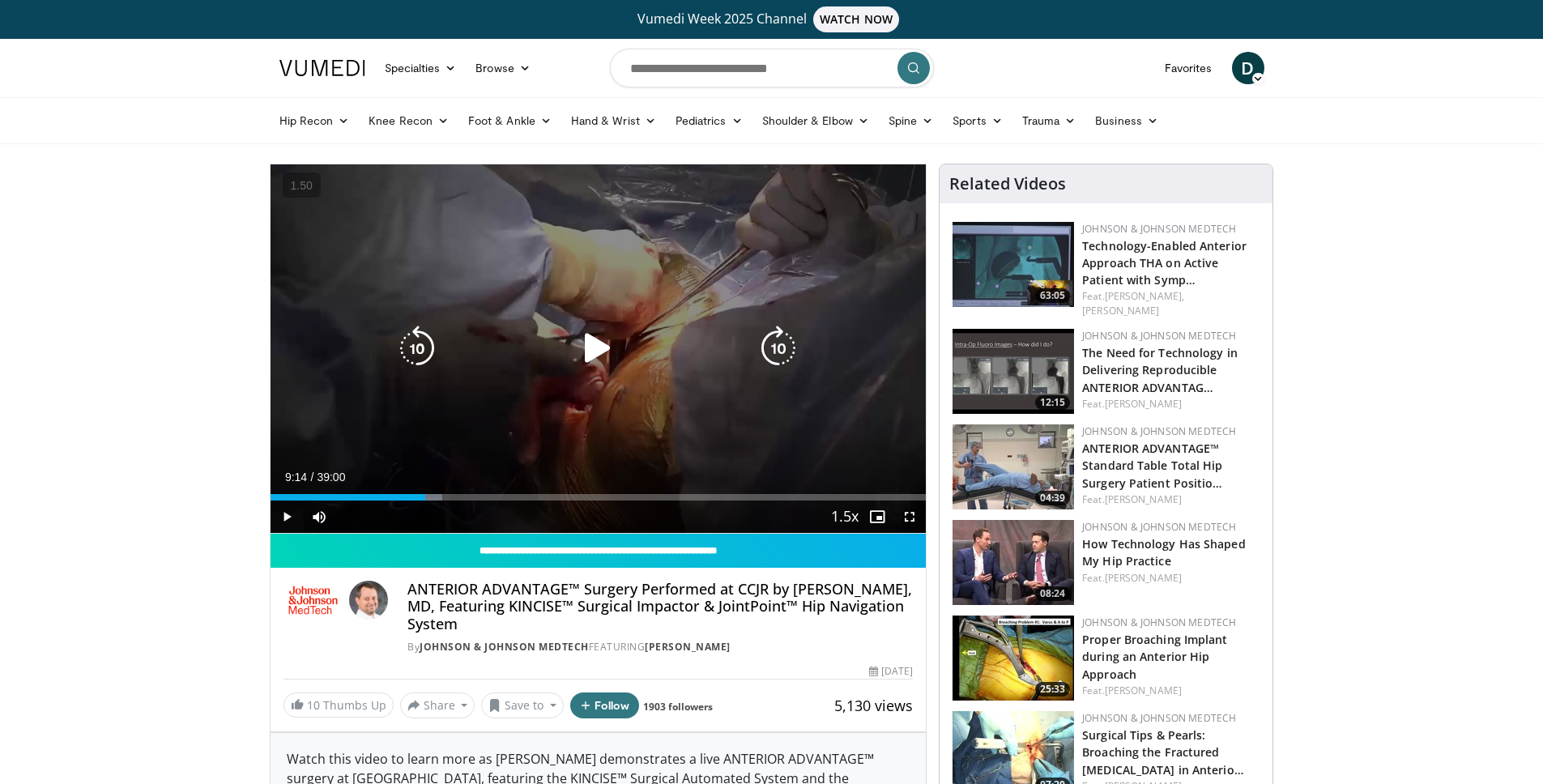
click at [615, 233] on div "10 seconds Tap to unmute" at bounding box center [598, 348] width 656 height 368
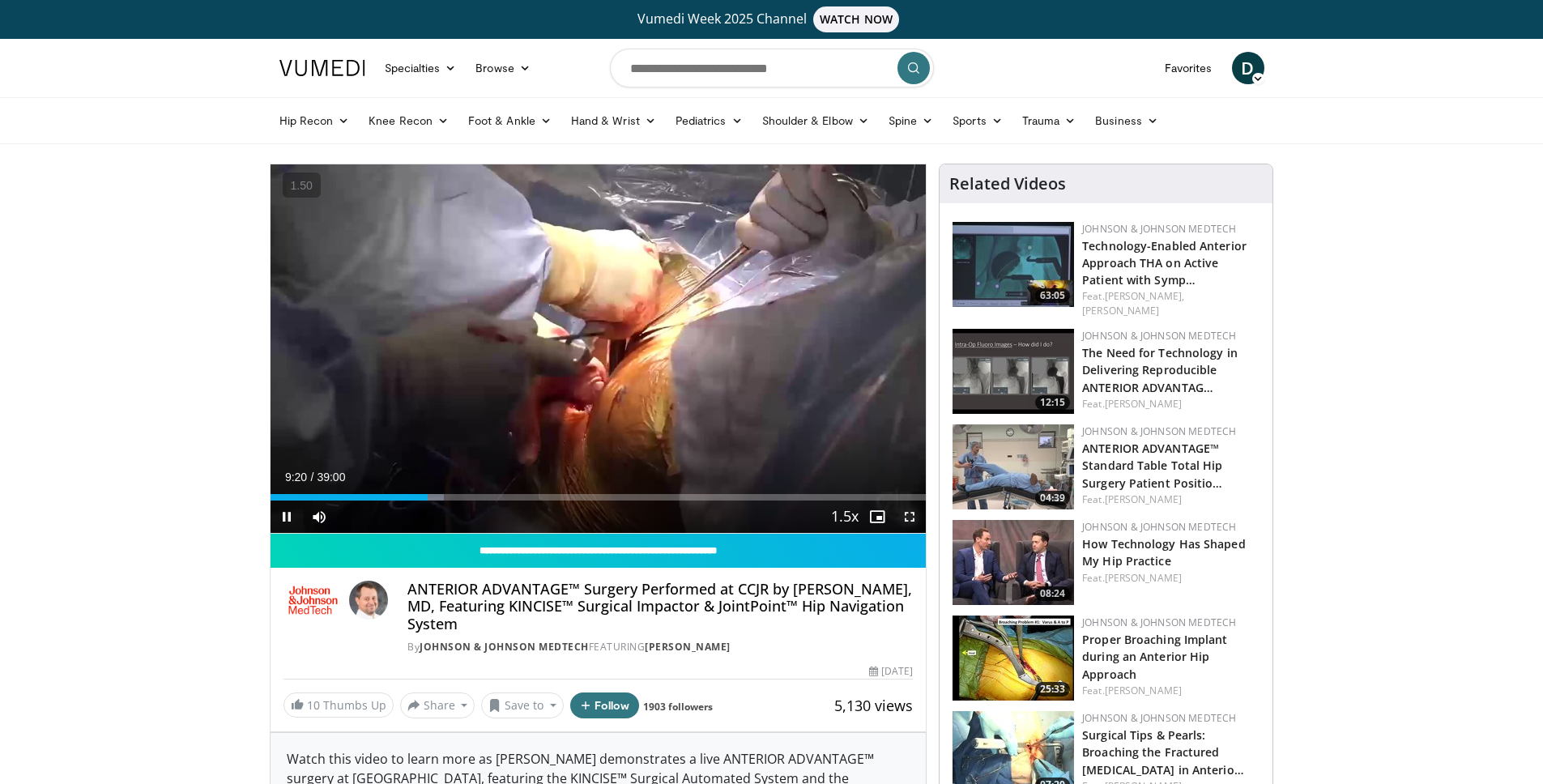
click at [904, 515] on span "Video Player" at bounding box center [909, 516] width 33 height 33
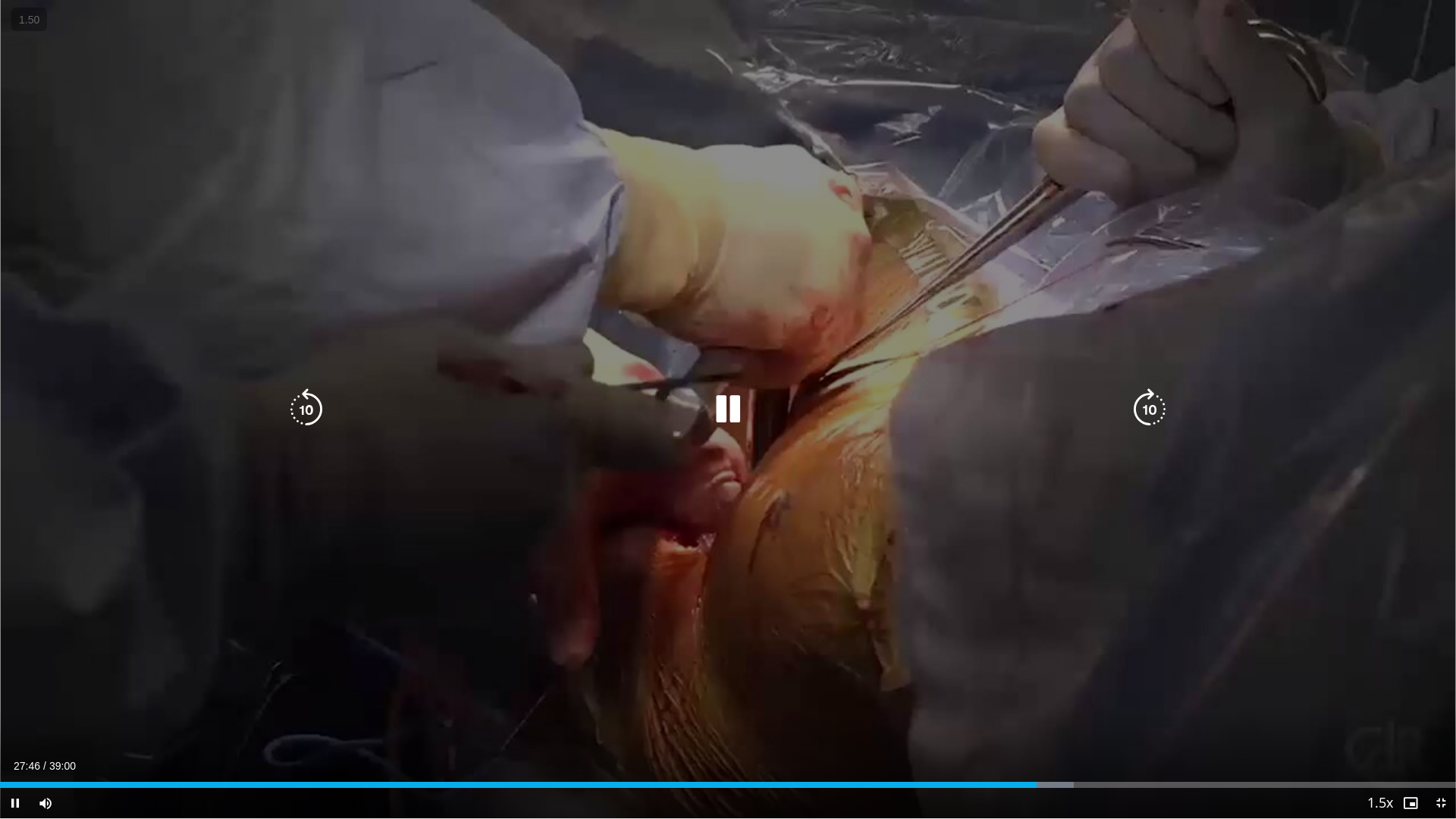
click at [743, 402] on icon "Video Player" at bounding box center [728, 409] width 42 height 42
click at [719, 415] on icon "Video Player" at bounding box center [728, 409] width 42 height 42
